Goal: Information Seeking & Learning: Compare options

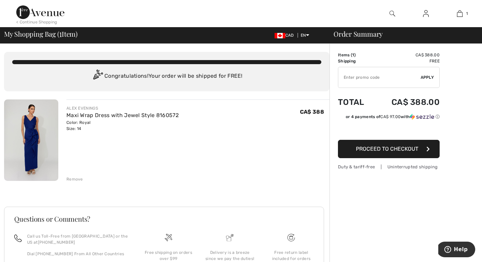
click at [31, 140] on img at bounding box center [31, 139] width 54 height 81
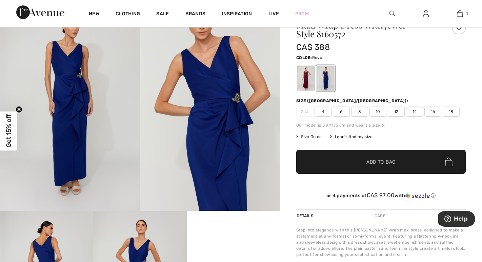
scroll to position [38, 0]
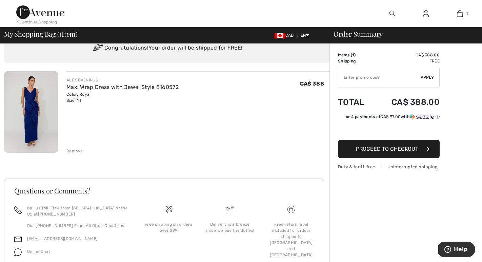
scroll to position [57, 0]
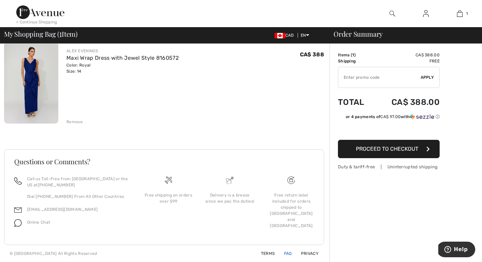
click at [291, 251] on link "FAQ" at bounding box center [284, 253] width 16 height 5
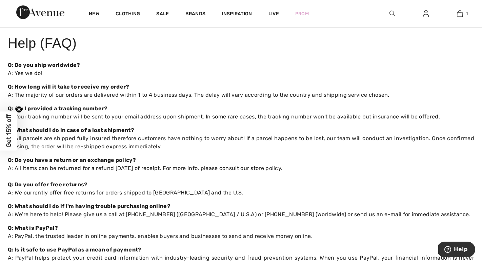
scroll to position [19, 0]
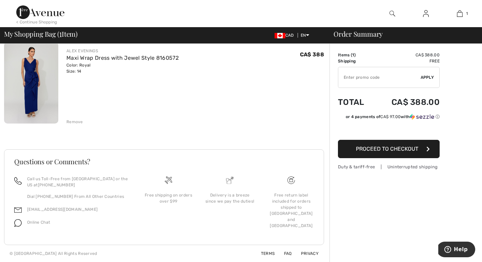
click at [29, 85] on img at bounding box center [31, 82] width 54 height 81
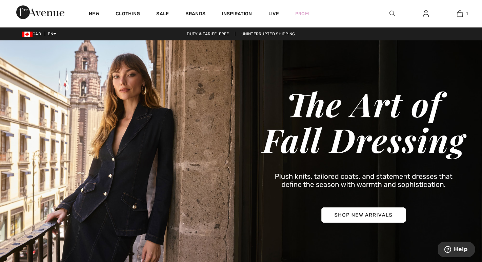
click at [393, 12] on img at bounding box center [393, 13] width 6 height 8
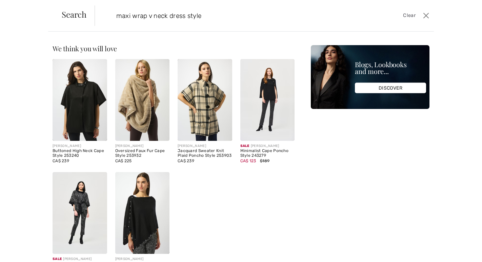
type input "maxi wrap v neck dress style"
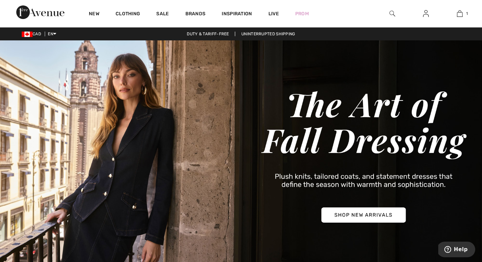
click at [391, 12] on img at bounding box center [393, 13] width 6 height 8
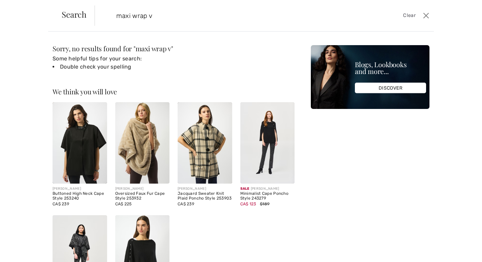
type input "maxi wrap"
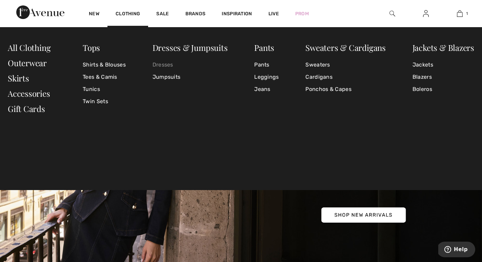
click at [161, 63] on link "Dresses" at bounding box center [190, 65] width 75 height 12
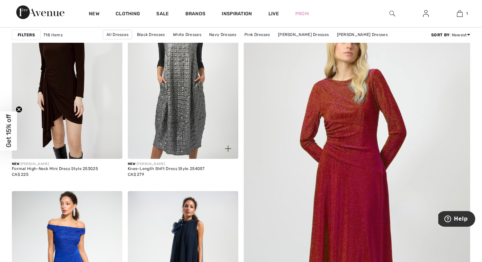
scroll to position [108, 0]
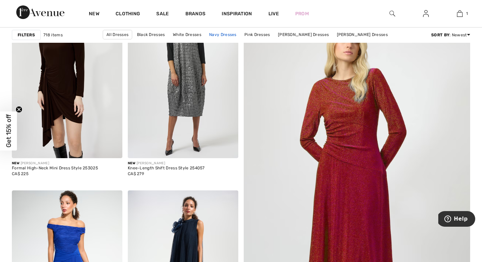
click at [206, 32] on link "Navy Dresses" at bounding box center [223, 34] width 34 height 9
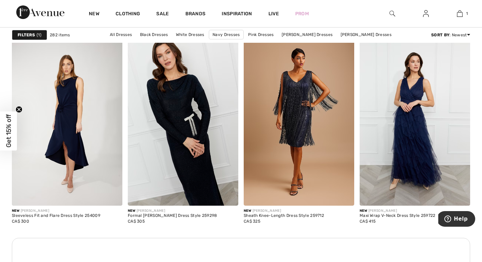
scroll to position [665, 0]
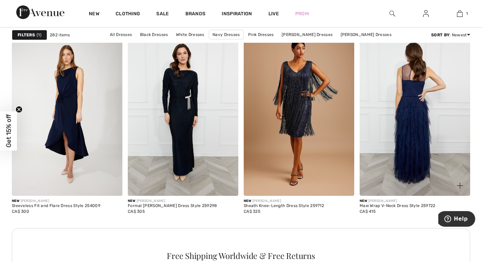
click at [407, 151] on img at bounding box center [415, 113] width 111 height 166
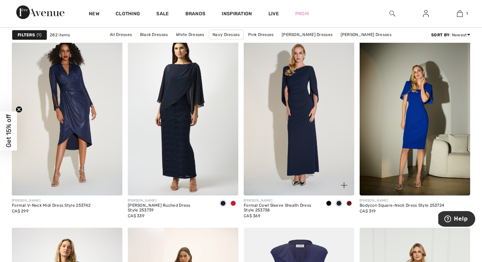
scroll to position [2697, 0]
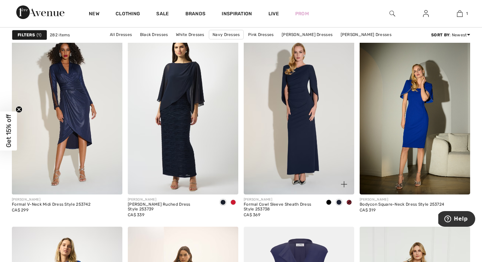
click at [302, 133] on img at bounding box center [299, 111] width 111 height 166
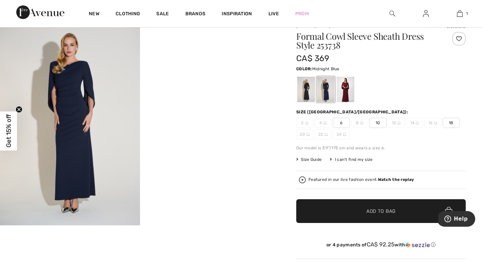
scroll to position [26, 0]
click at [344, 90] on div at bounding box center [346, 88] width 18 height 25
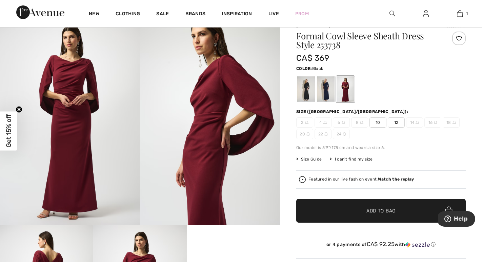
click at [308, 90] on div at bounding box center [307, 88] width 18 height 25
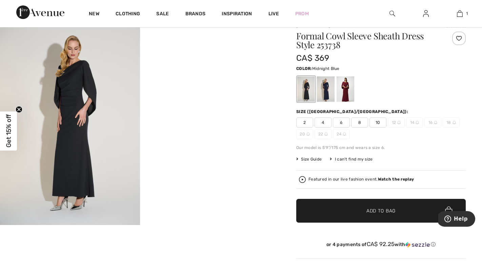
click at [331, 92] on div at bounding box center [326, 88] width 18 height 25
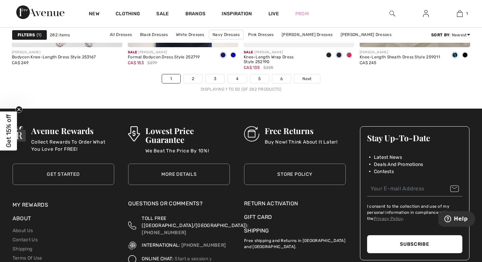
scroll to position [3046, 0]
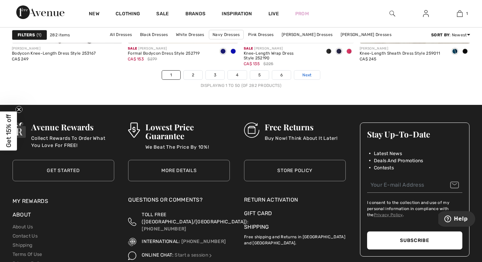
click at [306, 74] on span "Next" at bounding box center [307, 75] width 9 height 6
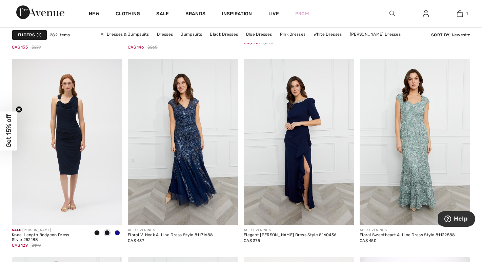
scroll to position [438, 0]
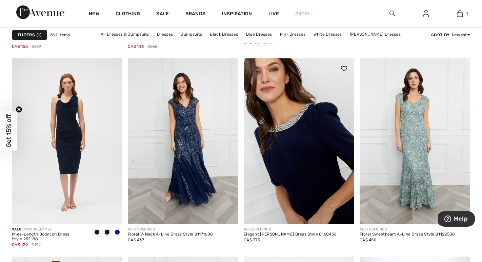
click at [312, 120] on img at bounding box center [299, 141] width 111 height 166
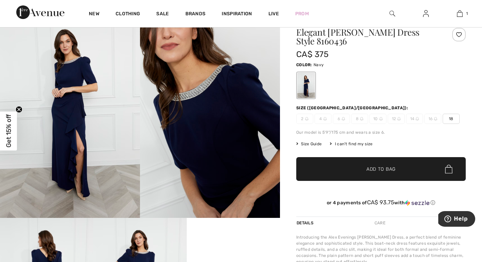
scroll to position [32, 0]
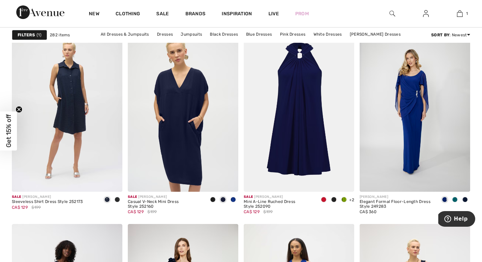
scroll to position [944, 0]
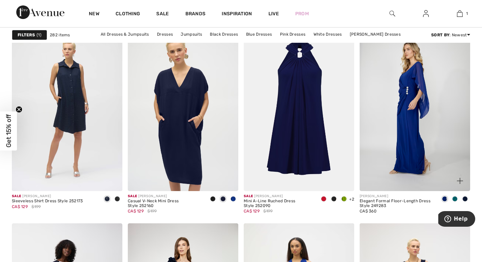
click at [396, 136] on img at bounding box center [415, 108] width 111 height 166
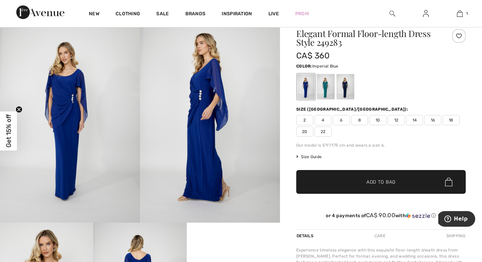
scroll to position [27, 0]
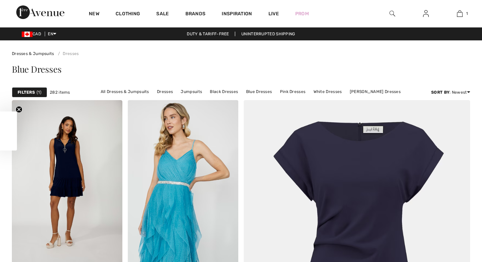
checkbox input "true"
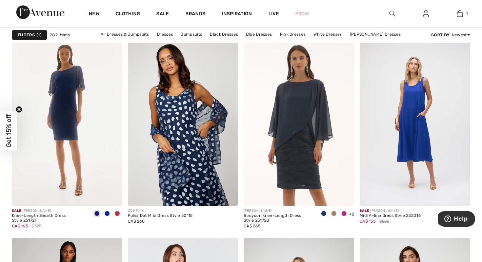
scroll to position [2489, 0]
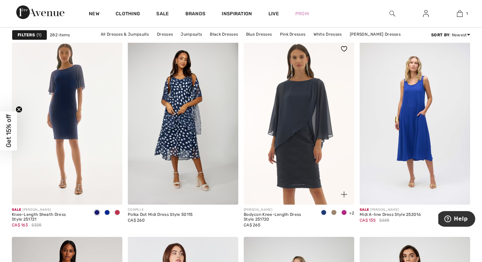
click at [302, 142] on img at bounding box center [299, 122] width 111 height 166
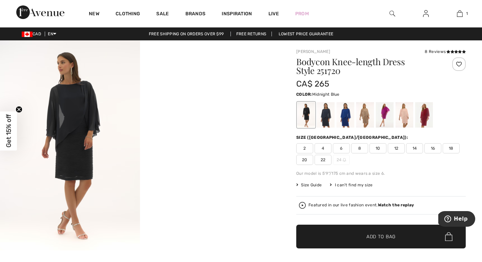
click at [327, 117] on div at bounding box center [326, 114] width 18 height 25
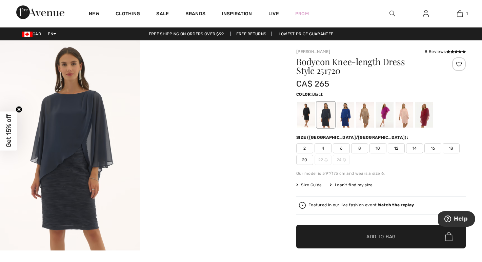
click at [306, 114] on div at bounding box center [307, 114] width 18 height 25
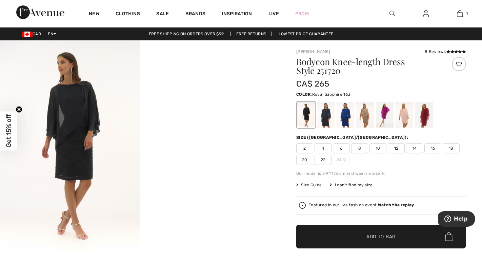
click at [347, 121] on div at bounding box center [346, 114] width 18 height 25
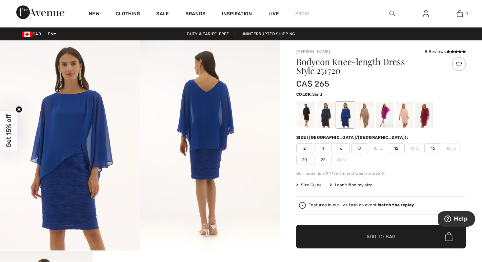
click at [370, 120] on div at bounding box center [366, 114] width 18 height 25
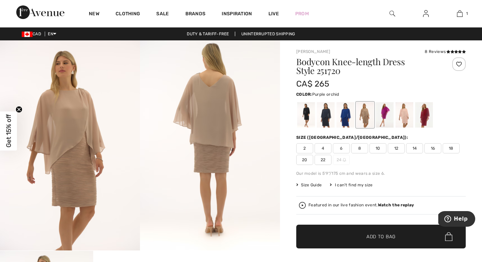
click at [388, 120] on div at bounding box center [385, 114] width 18 height 25
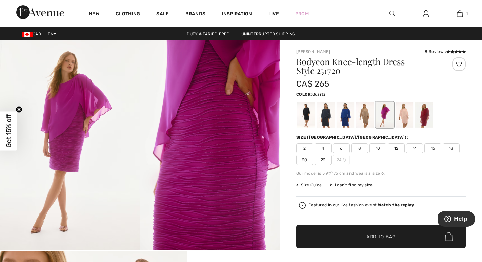
click at [405, 118] on div at bounding box center [405, 114] width 18 height 25
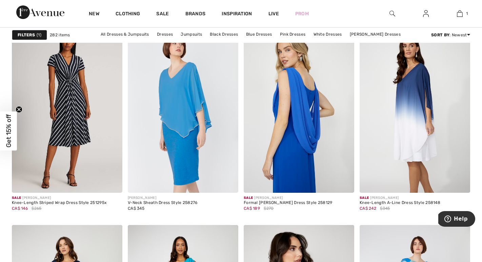
scroll to position [2718, 0]
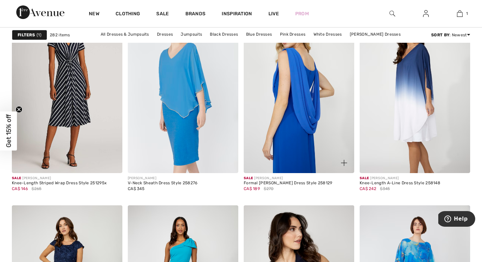
click at [292, 135] on img at bounding box center [299, 90] width 111 height 166
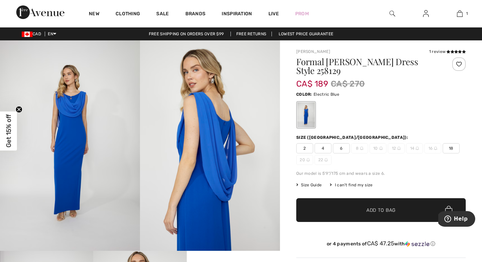
scroll to position [2, 0]
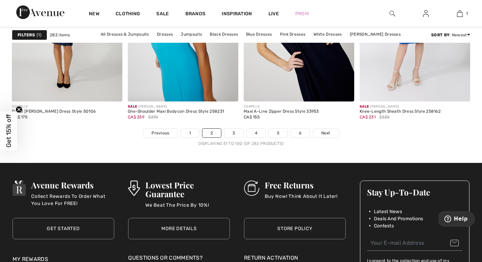
scroll to position [2991, 0]
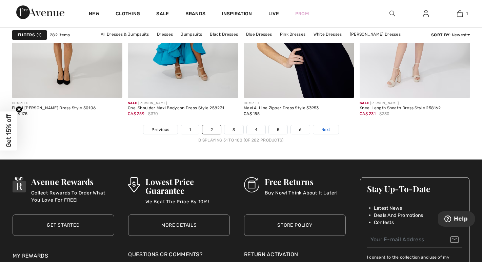
click at [323, 130] on span "Next" at bounding box center [326, 130] width 9 height 6
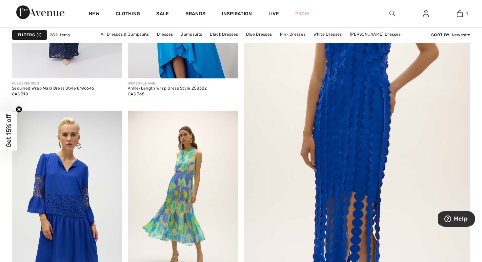
scroll to position [186, 0]
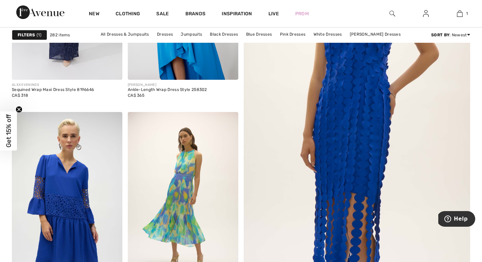
click at [356, 117] on img at bounding box center [357, 118] width 272 height 408
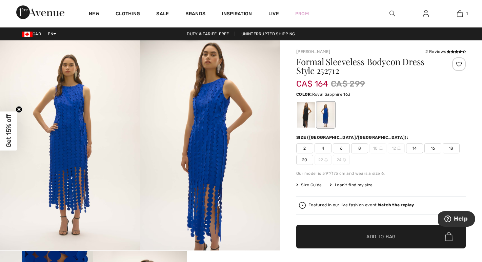
click at [412, 148] on span "14" at bounding box center [414, 148] width 17 height 10
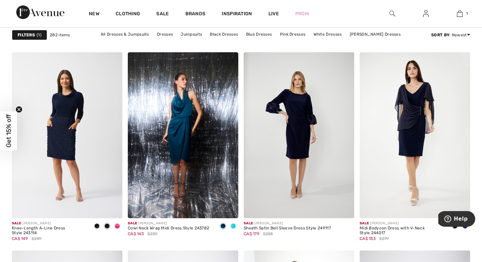
scroll to position [2672, 0]
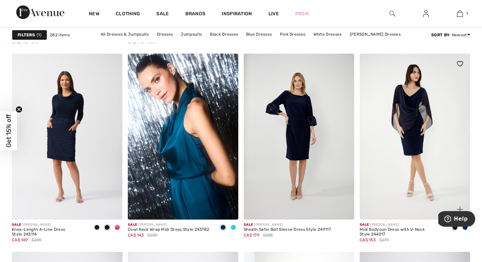
click at [417, 131] on img at bounding box center [415, 137] width 111 height 166
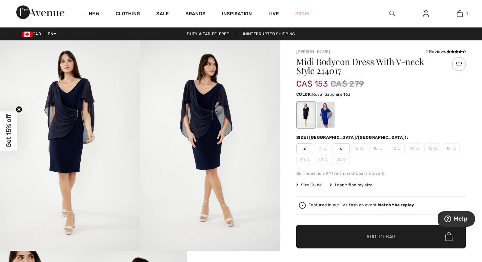
click at [327, 113] on div at bounding box center [326, 114] width 18 height 25
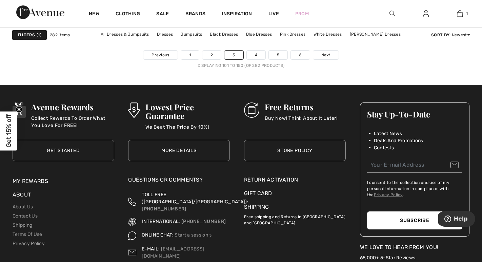
scroll to position [3068, 0]
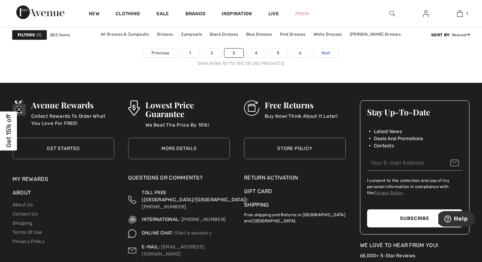
click at [326, 53] on span "Next" at bounding box center [326, 53] width 9 height 6
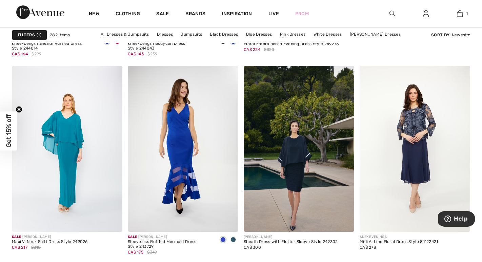
scroll to position [432, 0]
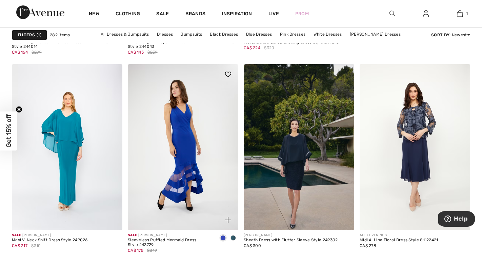
click at [188, 158] on img at bounding box center [183, 147] width 111 height 166
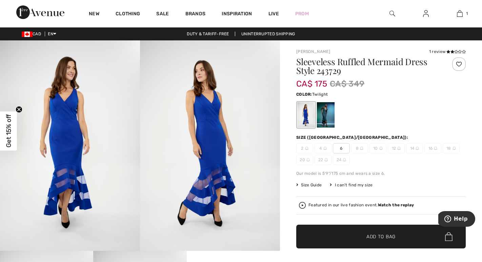
click at [328, 110] on div at bounding box center [326, 114] width 18 height 25
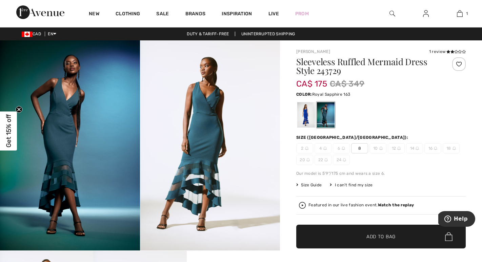
click at [305, 114] on div at bounding box center [307, 114] width 18 height 25
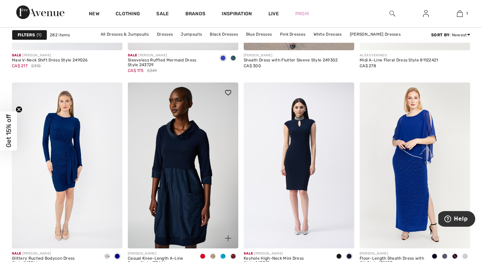
scroll to position [611, 0]
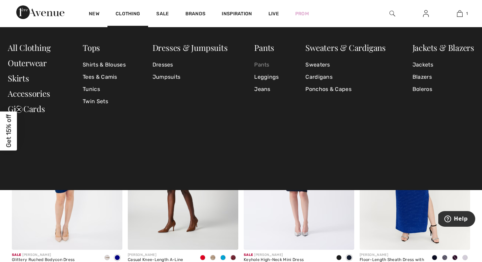
click at [261, 65] on link "Pants" at bounding box center [266, 65] width 24 height 12
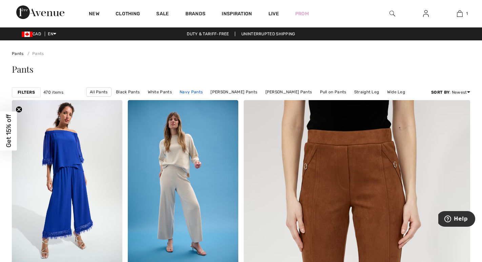
click at [204, 93] on link "Navy Pants" at bounding box center [191, 92] width 30 height 9
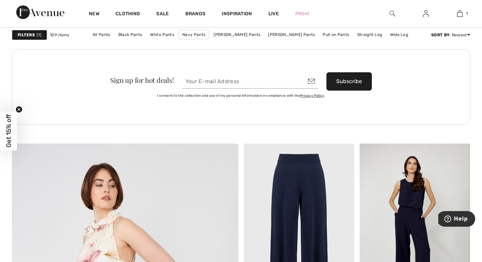
scroll to position [1516, 0]
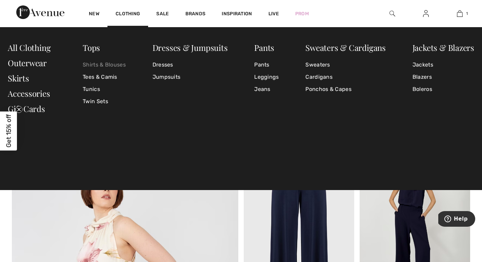
click at [94, 64] on link "Shirts & Blouses" at bounding box center [104, 65] width 43 height 12
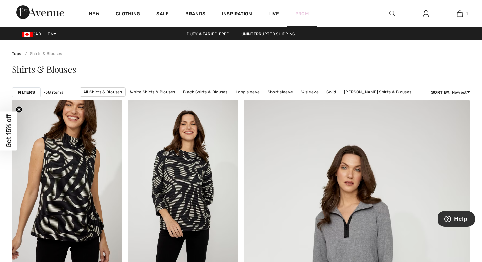
click at [303, 13] on link "Prom" at bounding box center [303, 13] width 14 height 7
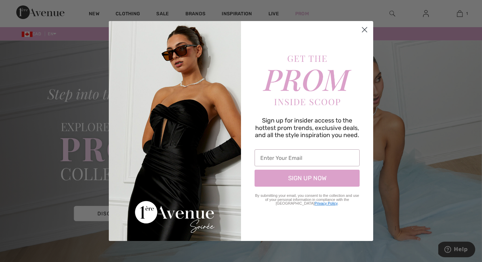
click at [364, 30] on icon "Close dialog" at bounding box center [365, 29] width 5 height 5
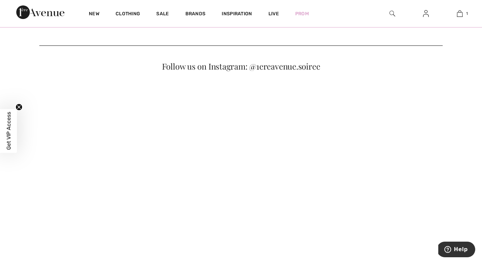
scroll to position [364, 0]
click at [227, 12] on button "Shop Now" at bounding box center [241, 5] width 61 height 14
